Goal: Download file/media

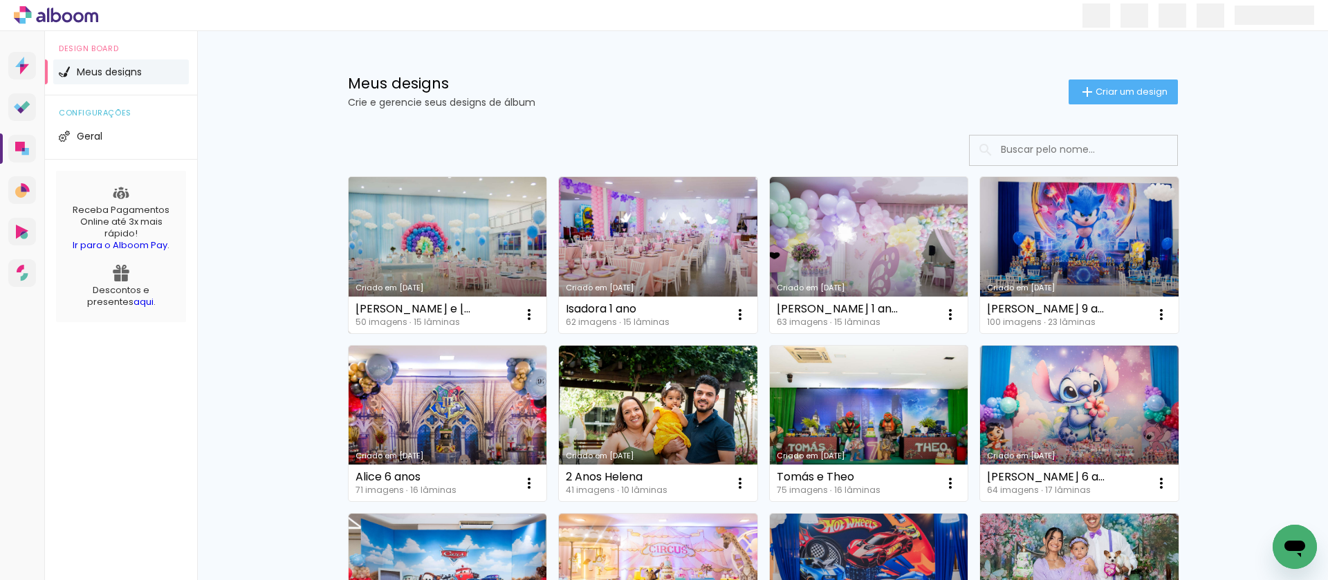
click at [461, 195] on link "Criado em [DATE]" at bounding box center [448, 255] width 198 height 156
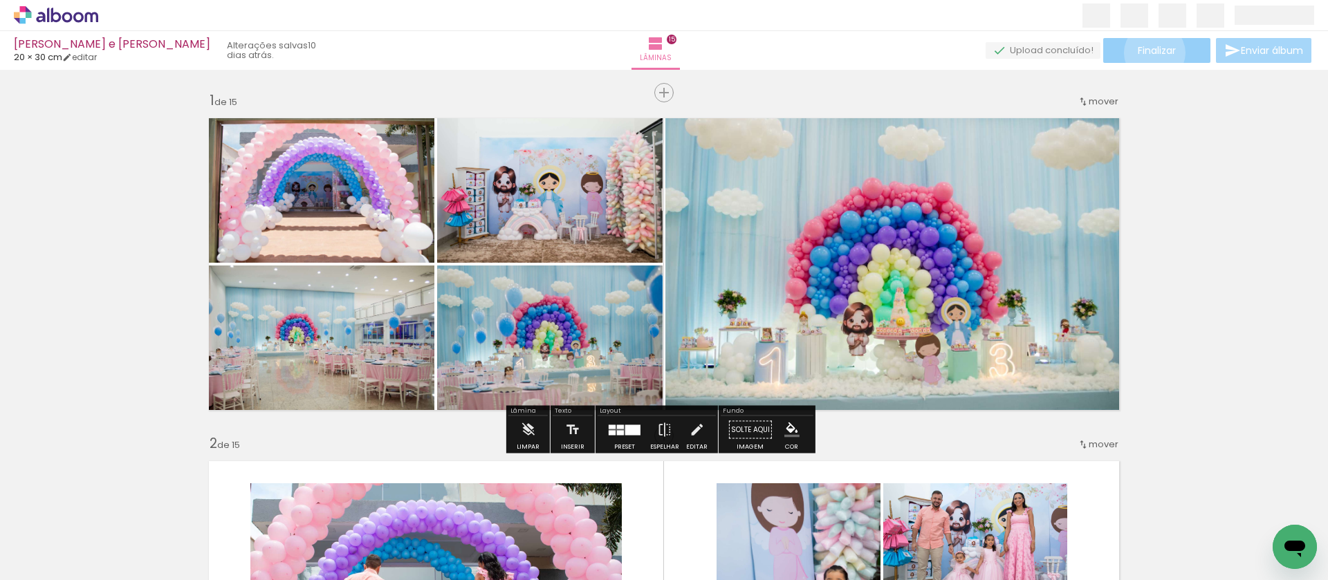
click at [1149, 53] on span "Finalizar" at bounding box center [1156, 51] width 38 height 10
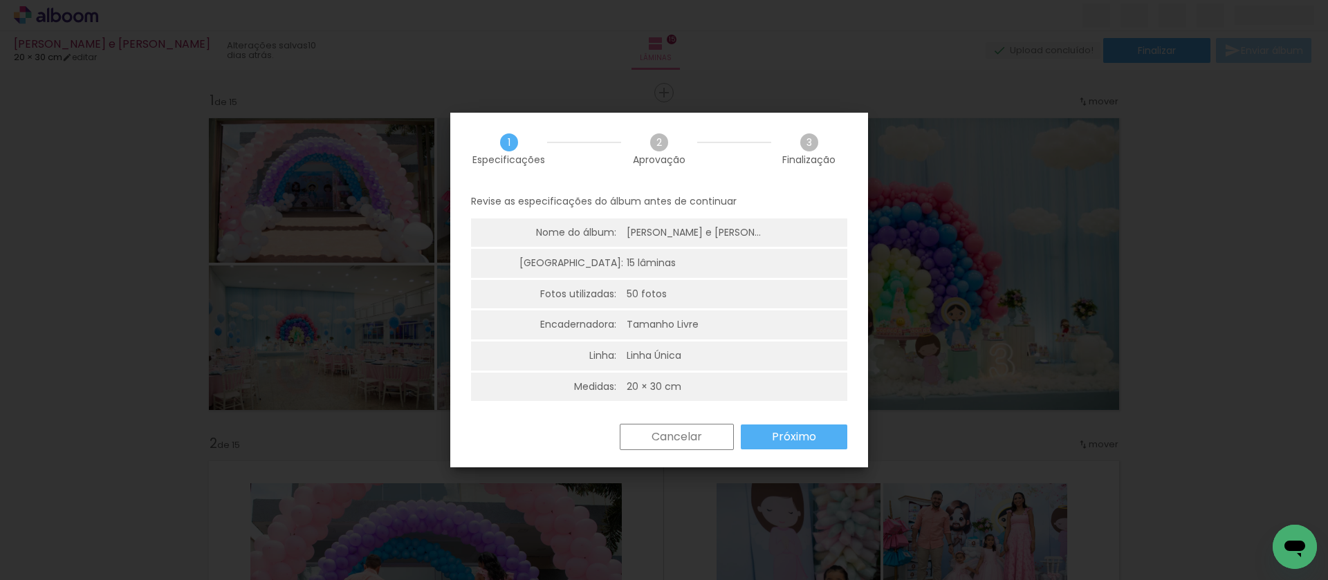
click at [0, 0] on slot "Próximo" at bounding box center [0, 0] width 0 height 0
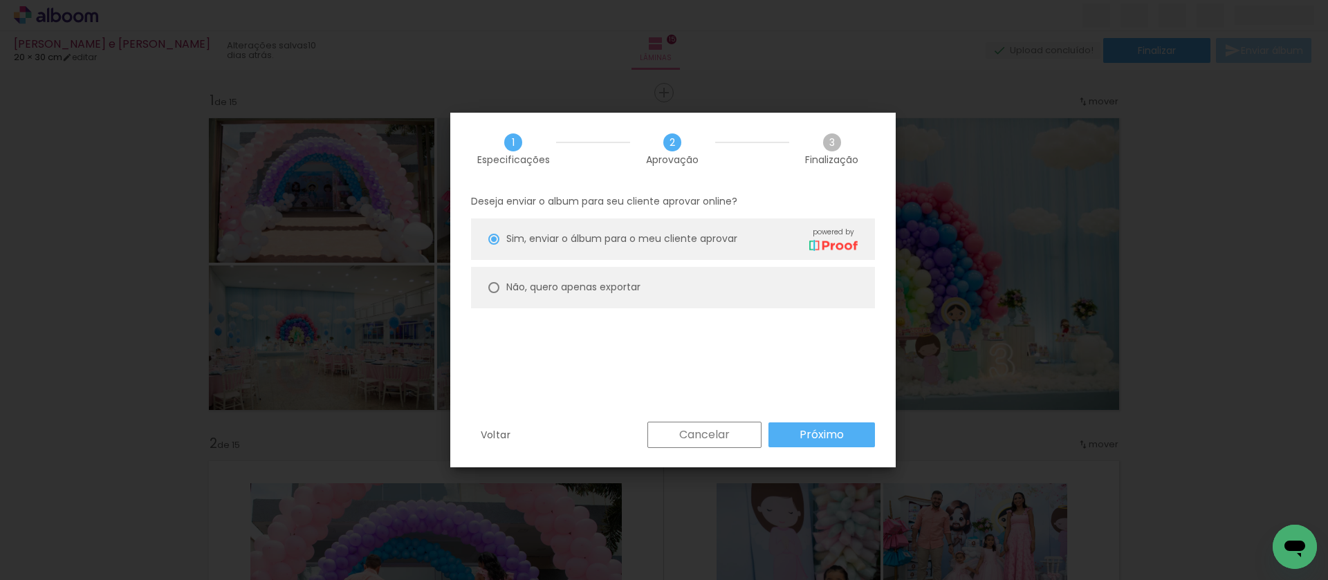
drag, startPoint x: 698, startPoint y: 290, endPoint x: 721, endPoint y: 308, distance: 29.6
click at [698, 290] on paper-radio-button "Não, quero apenas exportar" at bounding box center [673, 287] width 404 height 41
type paper-radio-button "on"
click at [777, 428] on paper-button "Próximo" at bounding box center [821, 434] width 106 height 25
type input "Alta, 300 DPI"
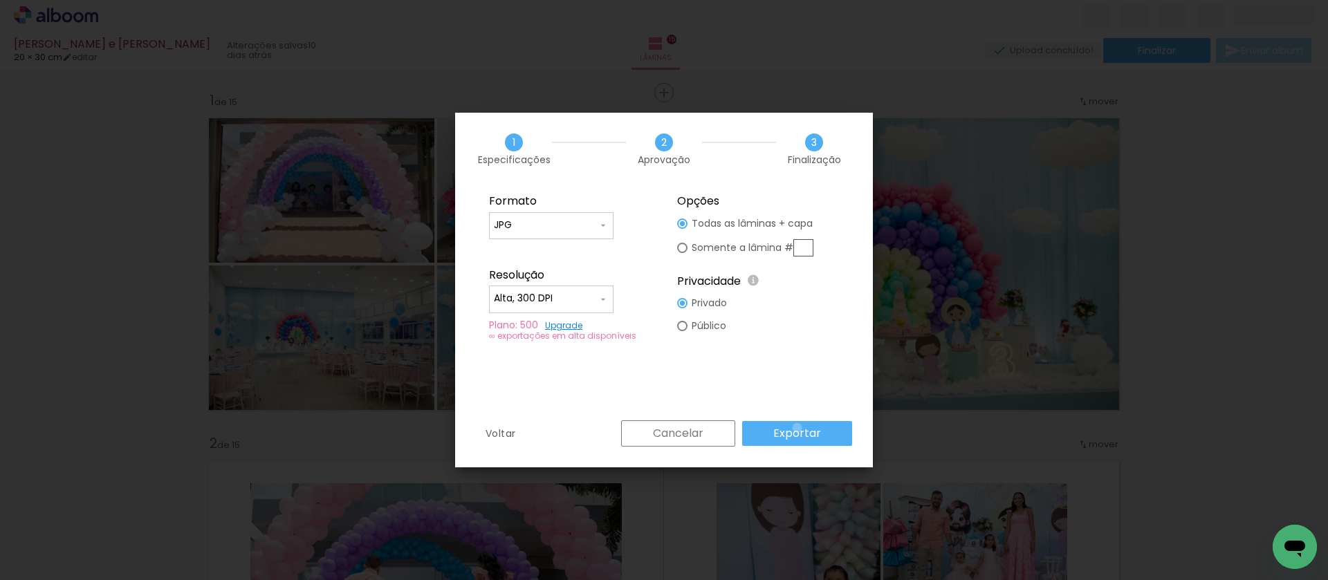
click at [0, 0] on slot "Exportar" at bounding box center [0, 0] width 0 height 0
